Goal: Information Seeking & Learning: Learn about a topic

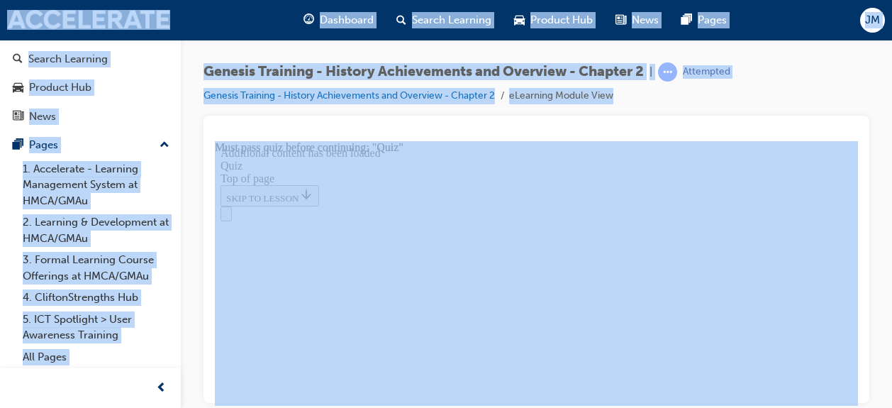
scroll to position [327, 0]
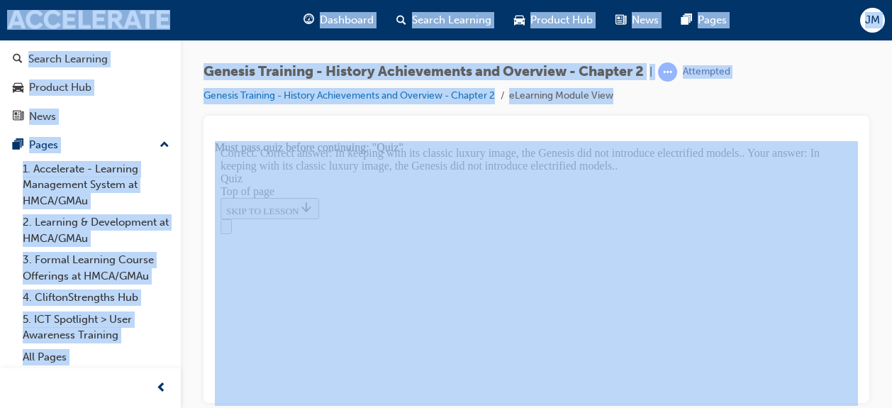
scroll to position [556, 0]
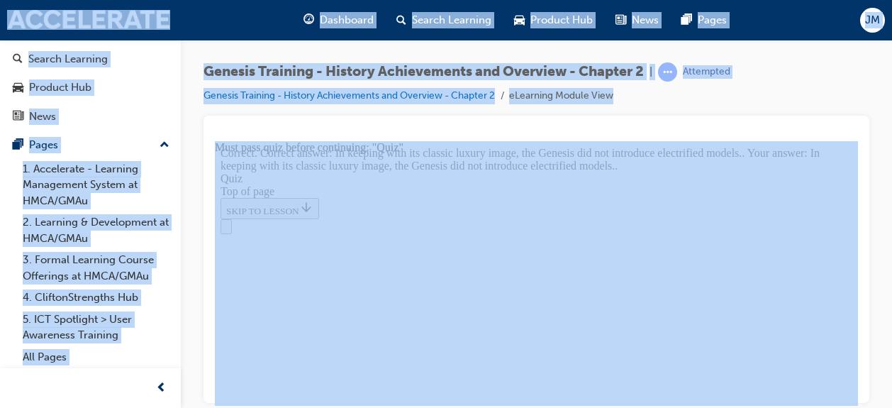
scroll to position [556, 0]
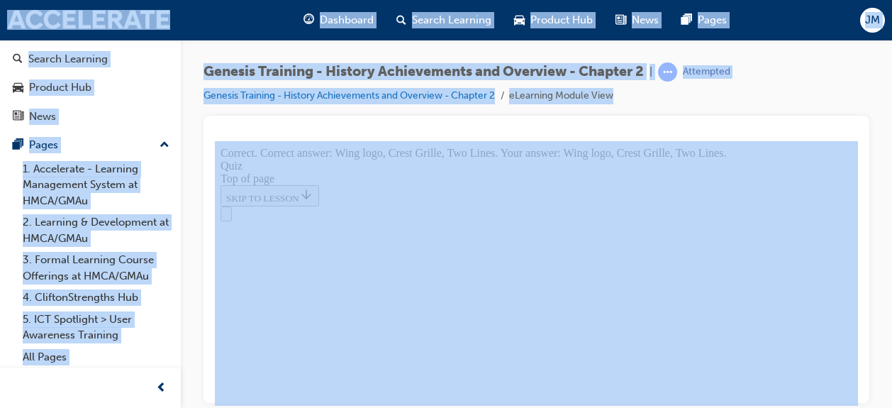
scroll to position [499, 0]
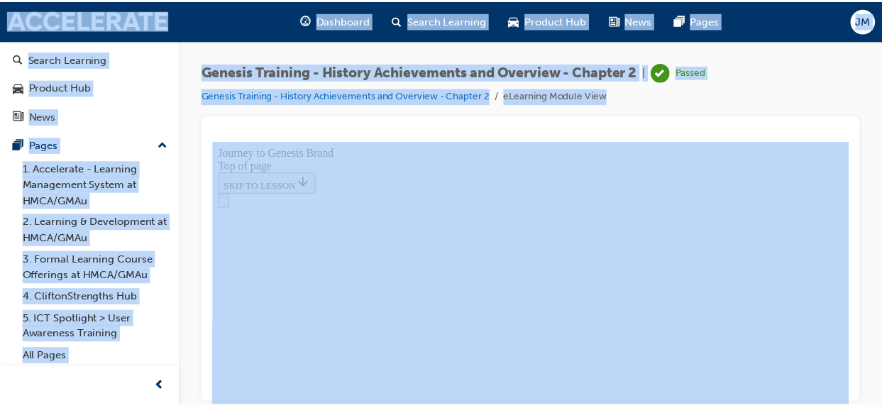
scroll to position [125, 0]
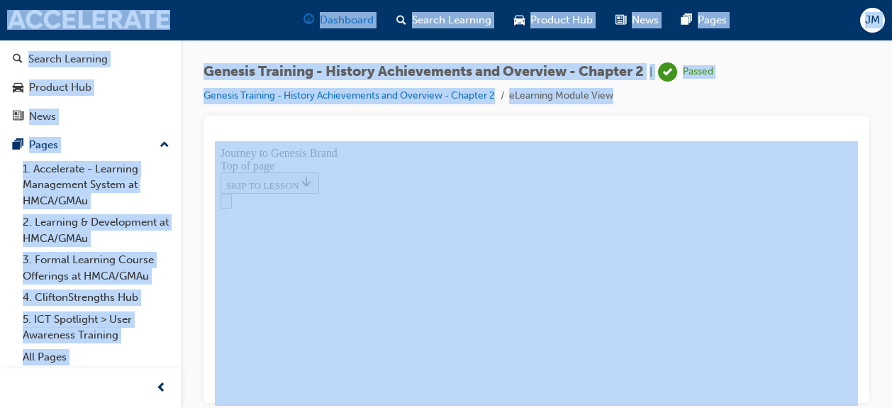
click at [360, 16] on span "Dashboard" at bounding box center [347, 20] width 54 height 16
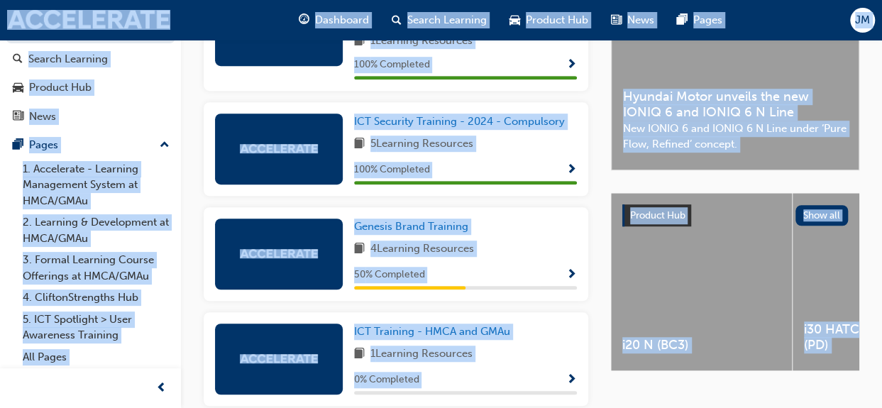
scroll to position [413, 0]
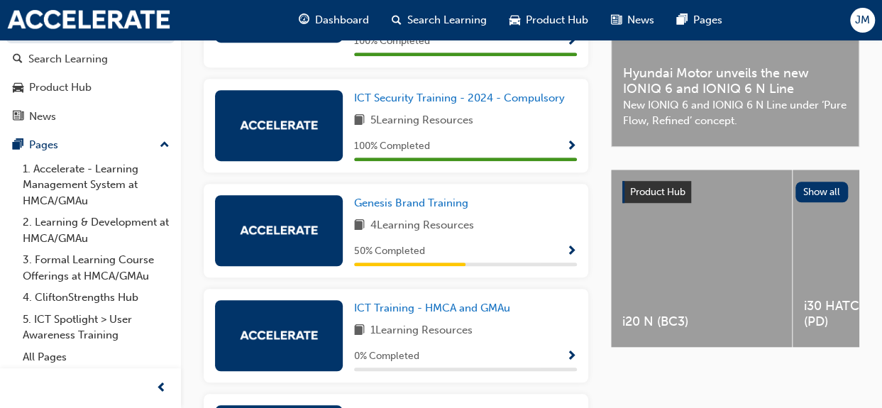
click at [413, 260] on span "50 % Completed" at bounding box center [389, 251] width 71 height 16
click at [471, 311] on span "ICT Training - HMCA and GMAu" at bounding box center [432, 307] width 156 height 13
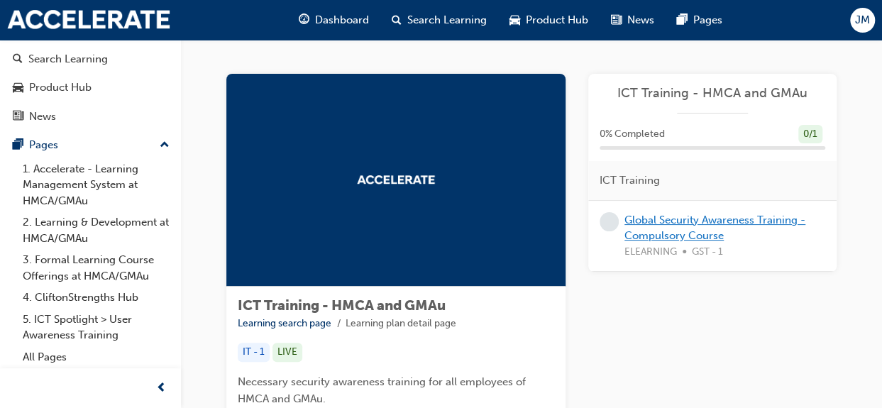
click at [661, 236] on link "Global Security Awareness Training - Compulsory Course" at bounding box center [714, 227] width 181 height 29
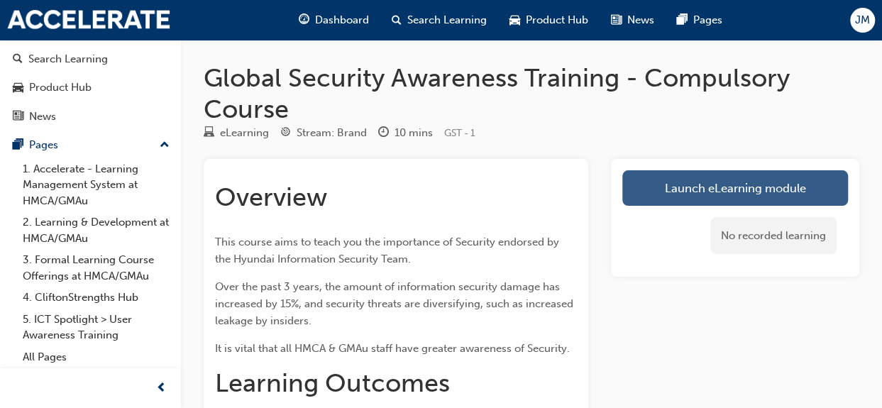
click at [677, 196] on link "Launch eLearning module" at bounding box center [735, 187] width 226 height 35
